Goal: Information Seeking & Learning: Learn about a topic

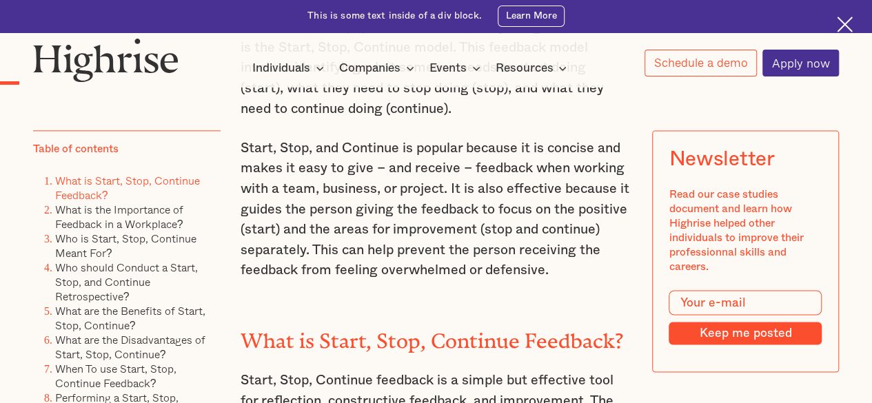
scroll to position [1103, 0]
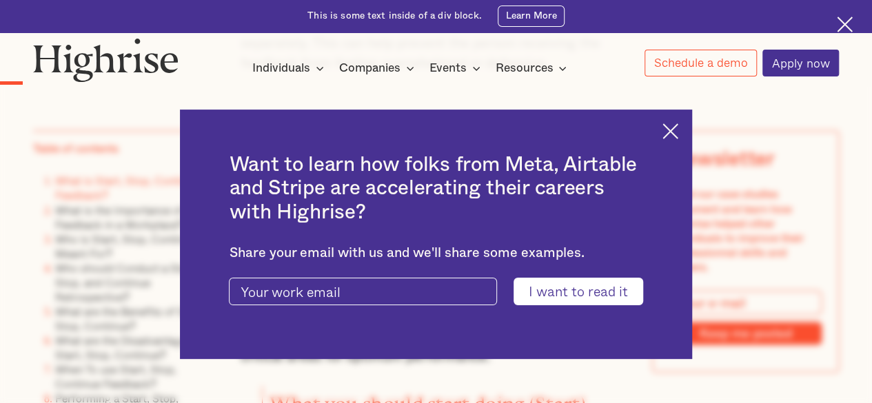
click at [679, 129] on img at bounding box center [671, 131] width 16 height 16
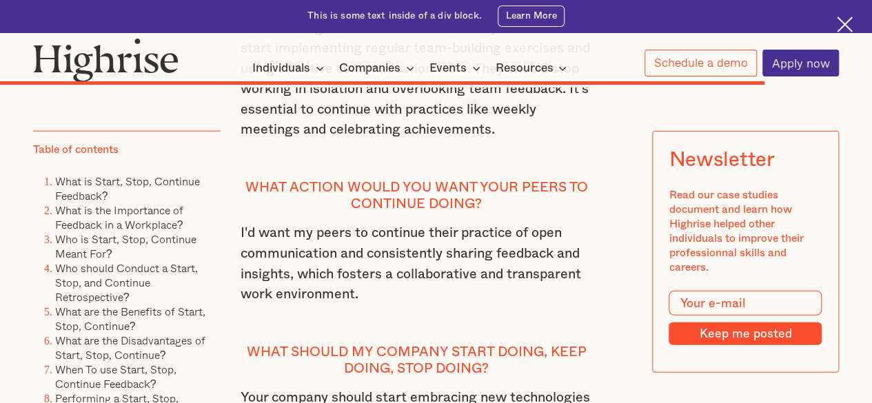
scroll to position [9793, 0]
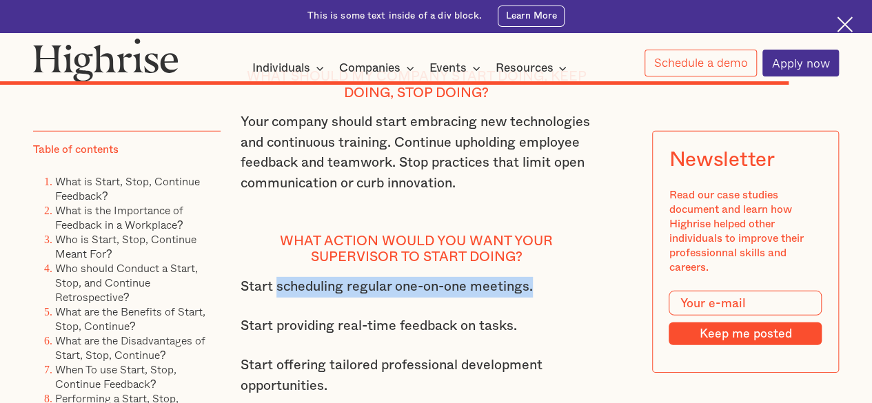
drag, startPoint x: 543, startPoint y: 323, endPoint x: 277, endPoint y: 319, distance: 266.9
click at [277, 298] on p "Start scheduling regular one-on-one meetings." at bounding box center [417, 287] width 352 height 21
copy p "scheduling regular one-on-one meetings."
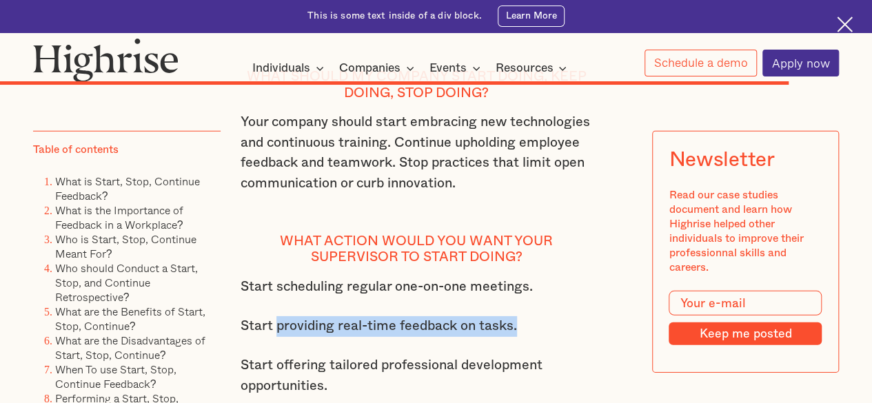
drag, startPoint x: 528, startPoint y: 362, endPoint x: 286, endPoint y: 360, distance: 241.4
click at [276, 337] on p "Start providing real-time feedback on tasks." at bounding box center [417, 327] width 352 height 21
copy p "providing real-time feedback on tasks."
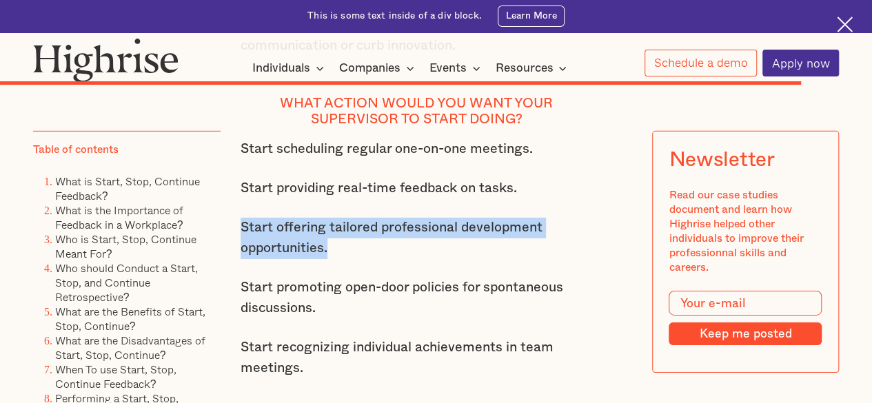
drag, startPoint x: 351, startPoint y: 282, endPoint x: 240, endPoint y: 259, distance: 113.5
click at [241, 259] on p "Start offering tailored professional development opportunities." at bounding box center [417, 238] width 352 height 41
copy p "Start offering tailored professional development opportunities."
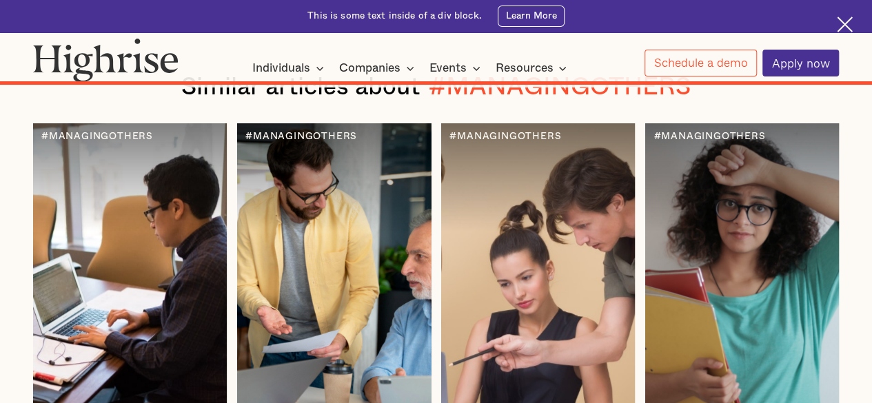
scroll to position [11242, 0]
